Goal: Information Seeking & Learning: Learn about a topic

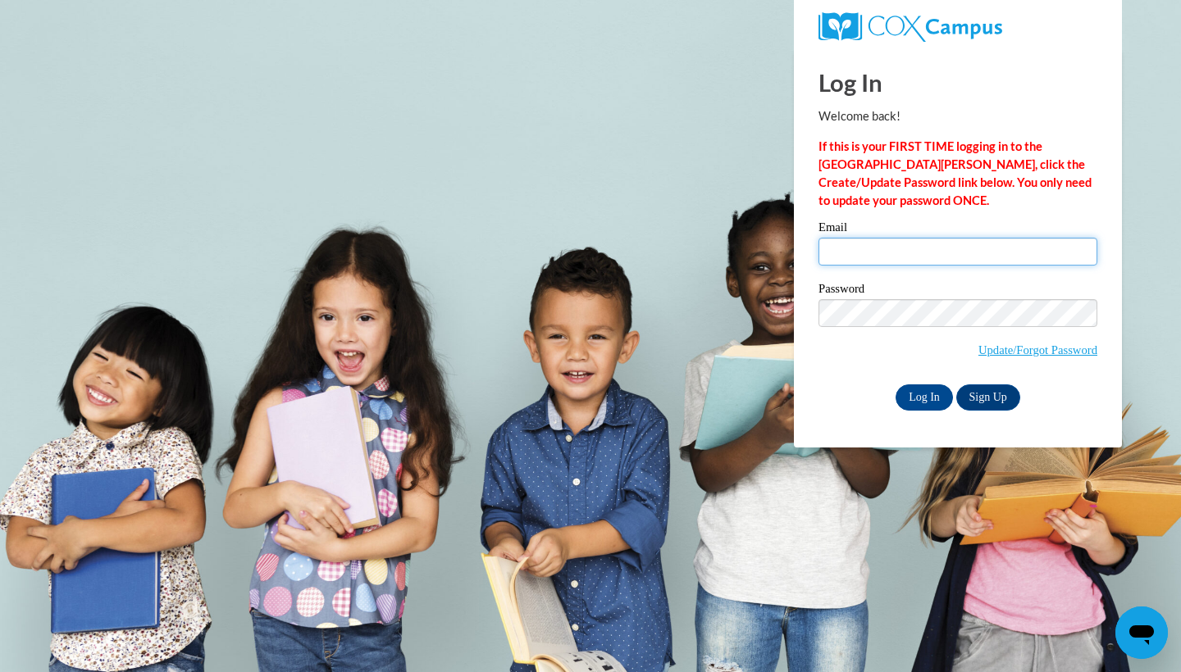
type input "somr13@icloud.com"
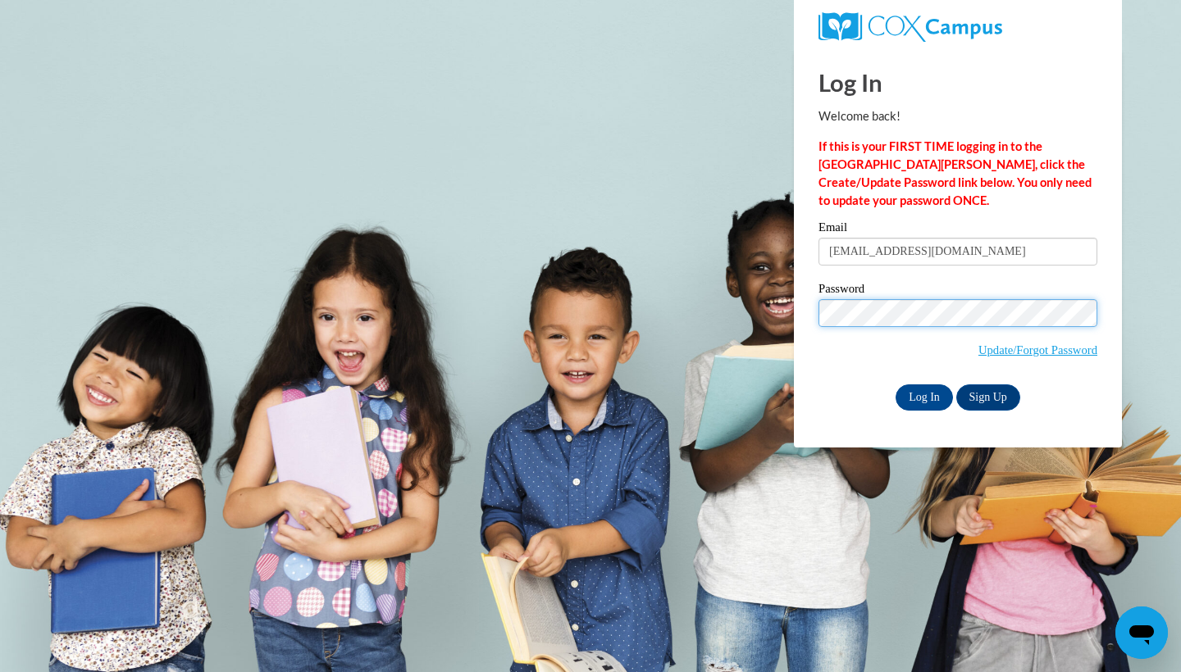
click at [922, 394] on input "Log In" at bounding box center [923, 398] width 57 height 26
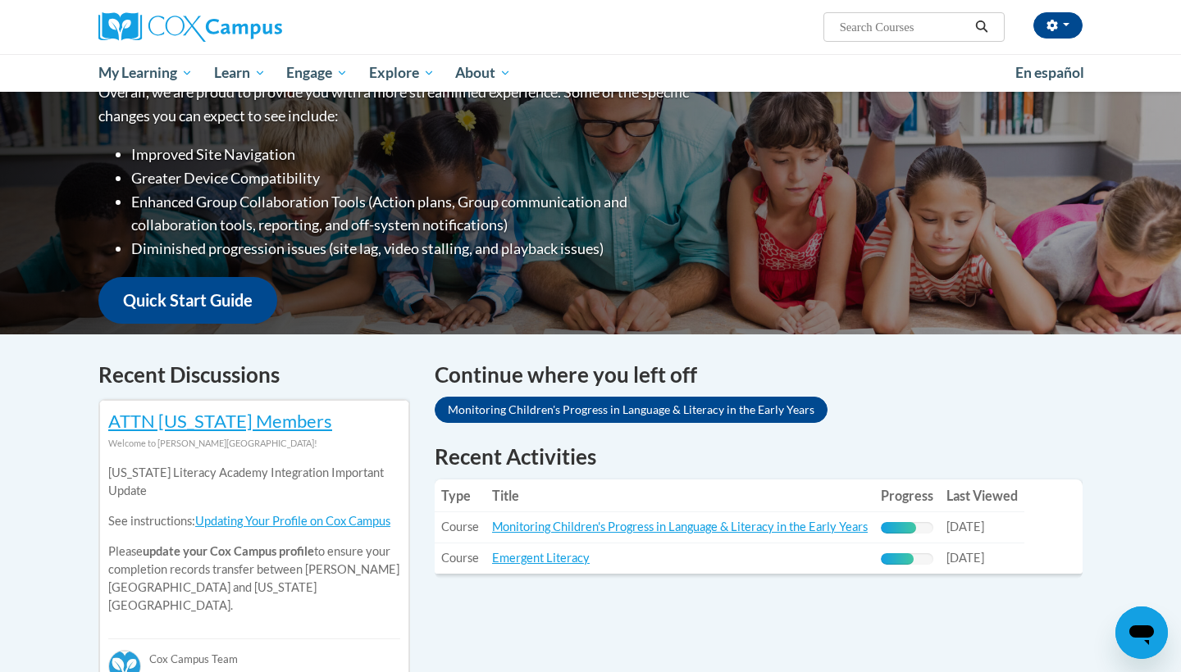
scroll to position [325, 0]
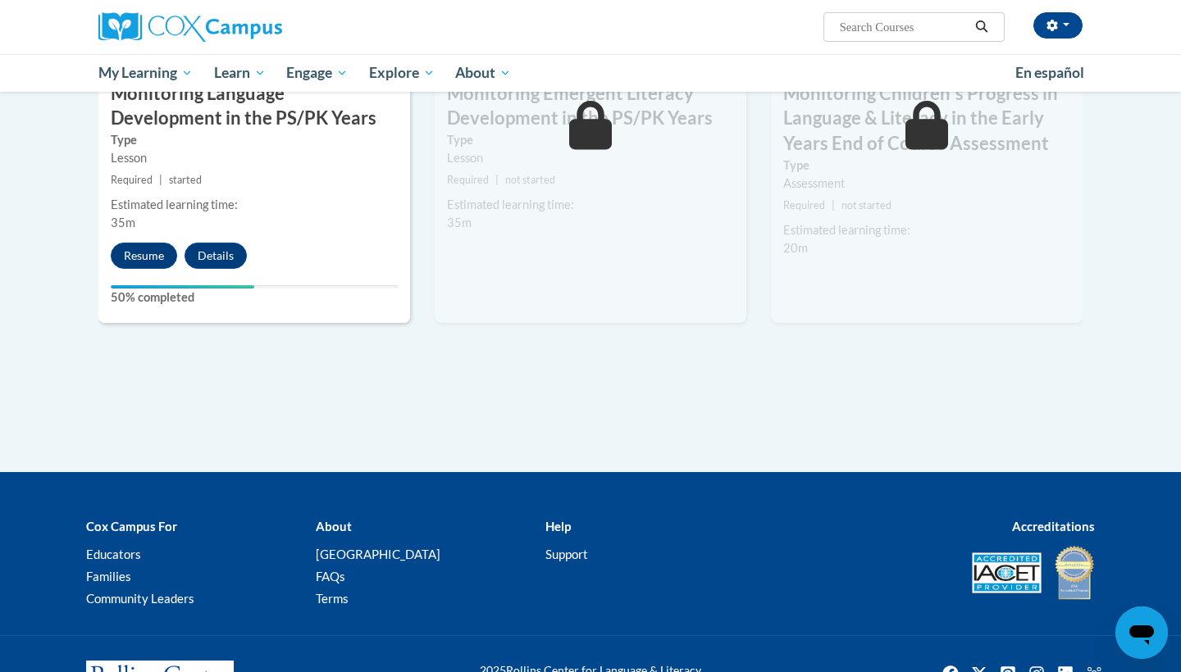
scroll to position [1504, 0]
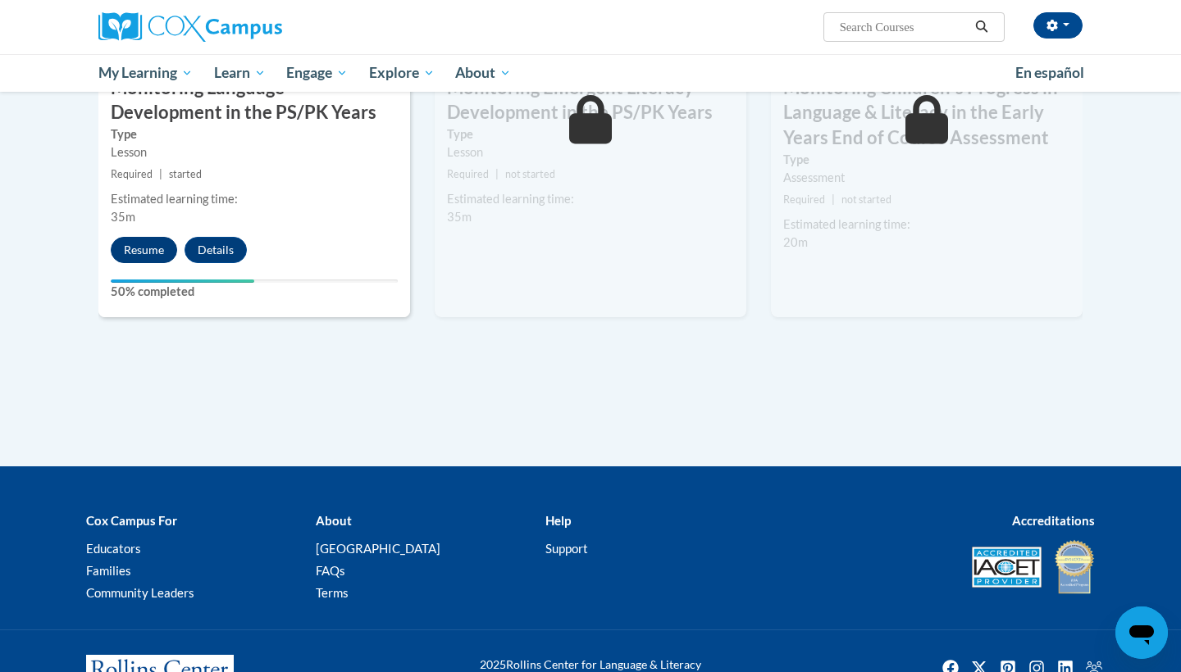
click at [147, 244] on button "Resume" at bounding box center [144, 250] width 66 height 26
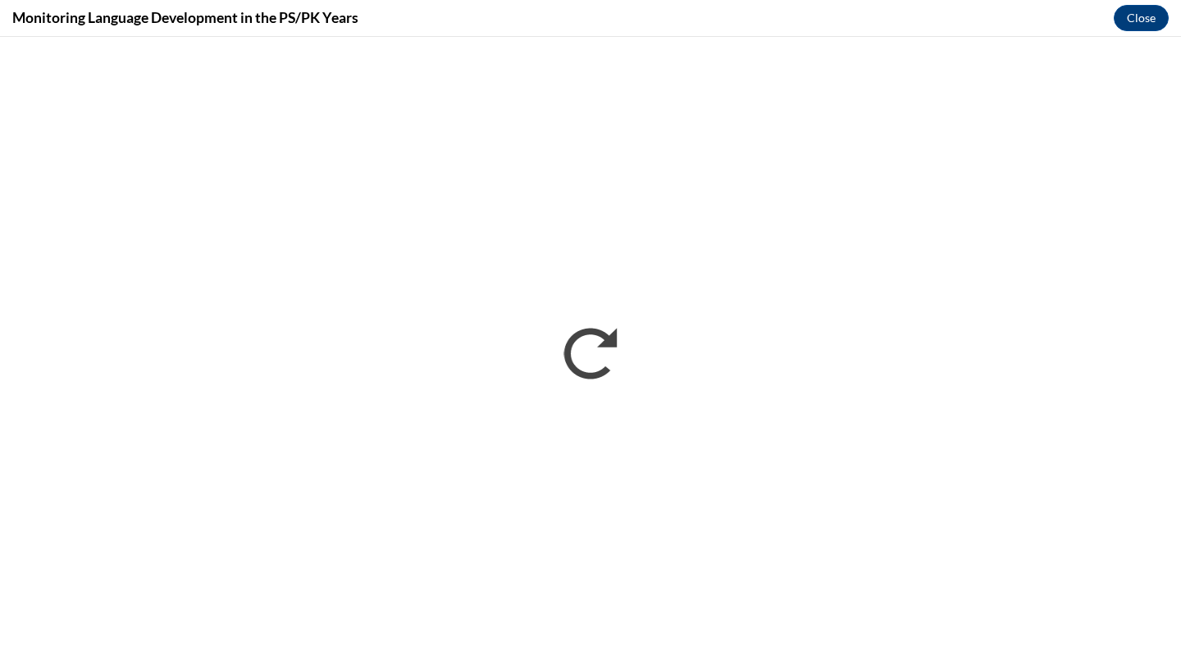
scroll to position [0, 0]
